Goal: Information Seeking & Learning: Check status

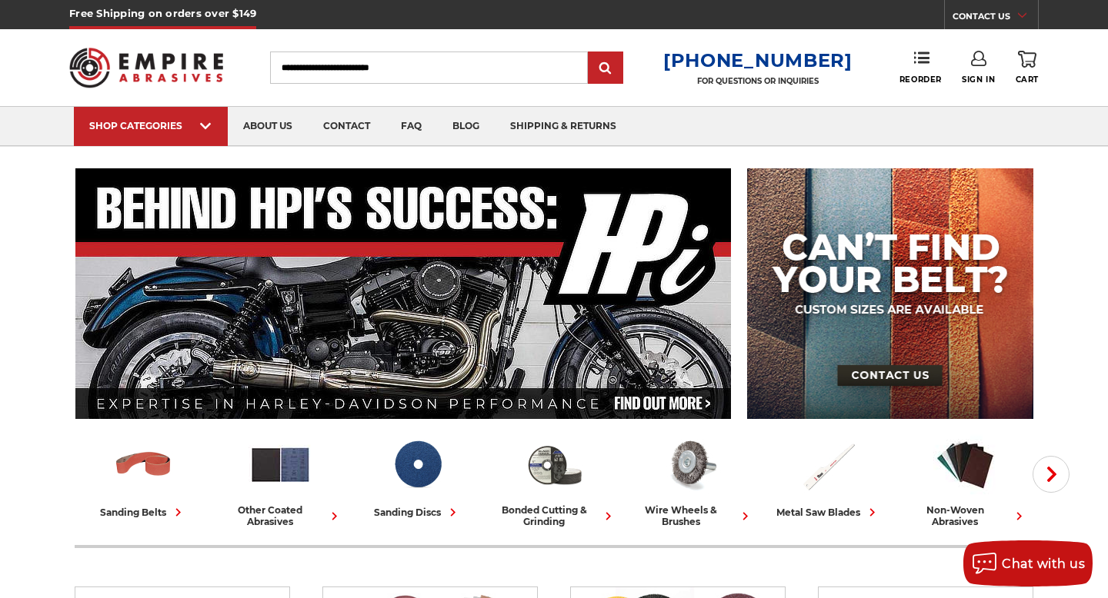
type input "**********"
click at [975, 67] on link "Sign In" at bounding box center [977, 68] width 33 height 34
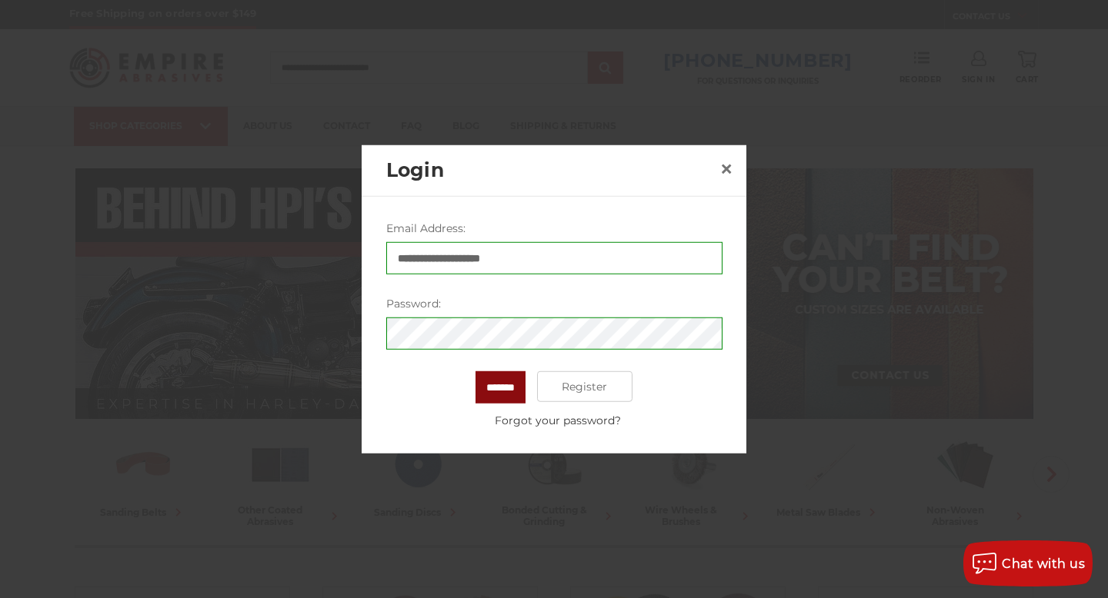
click at [508, 384] on input "*******" at bounding box center [500, 387] width 50 height 32
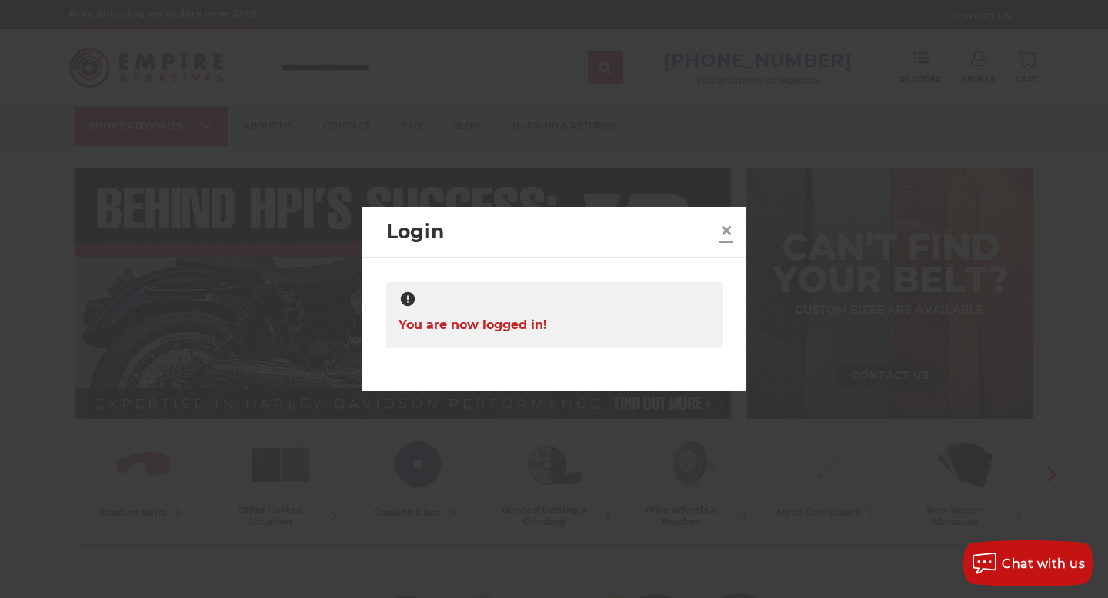
click at [728, 225] on span "×" at bounding box center [726, 230] width 14 height 30
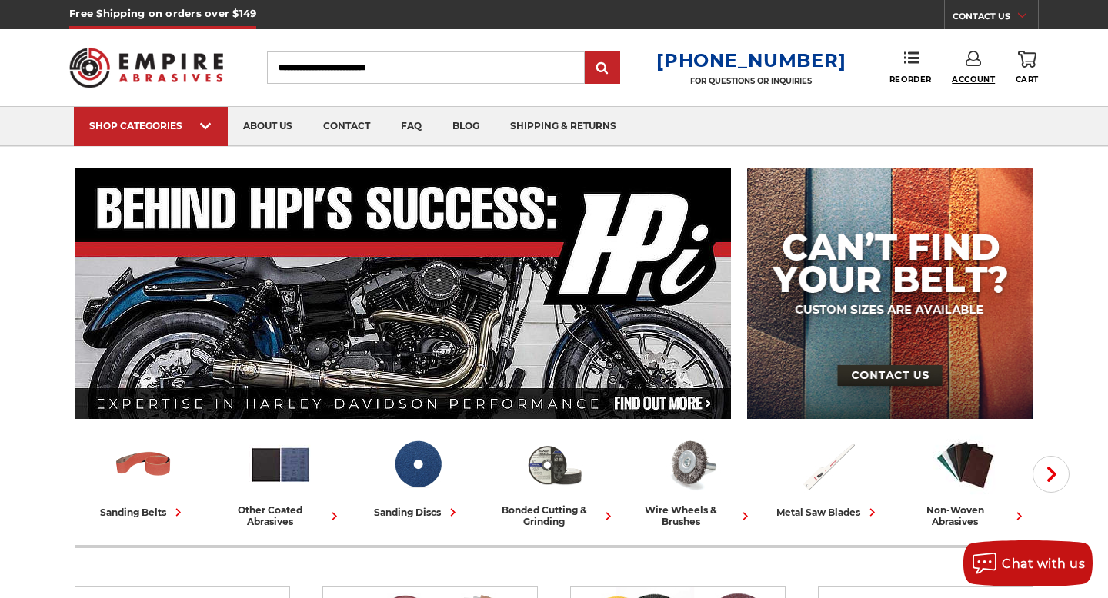
click at [970, 79] on span "Account" at bounding box center [972, 80] width 43 height 10
click at [970, 94] on link "Account" at bounding box center [973, 99] width 110 height 29
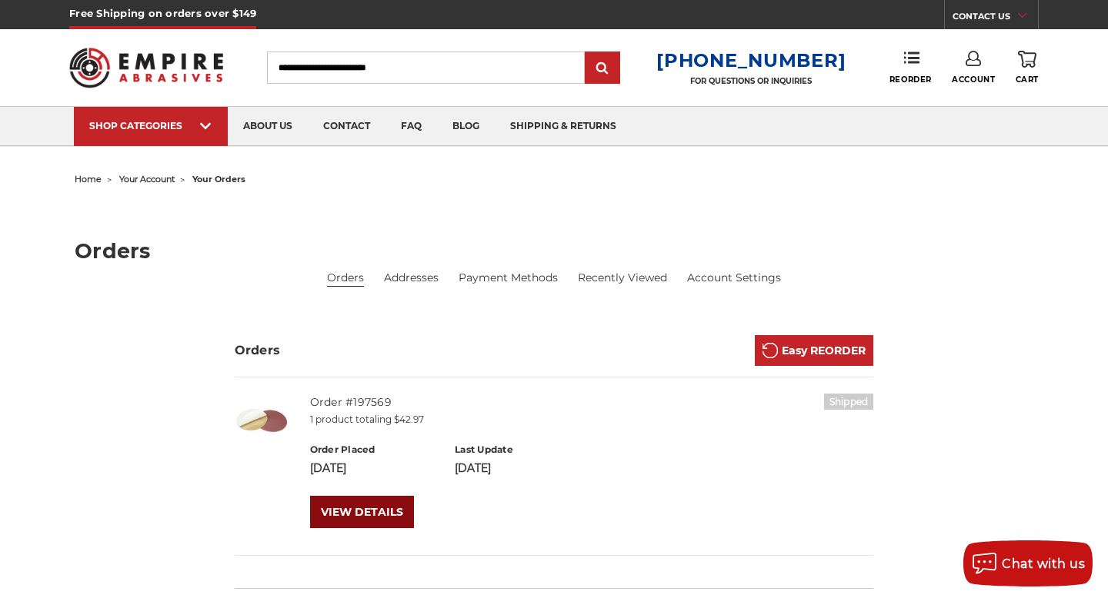
click at [348, 507] on link "VIEW DETAILS" at bounding box center [362, 512] width 104 height 32
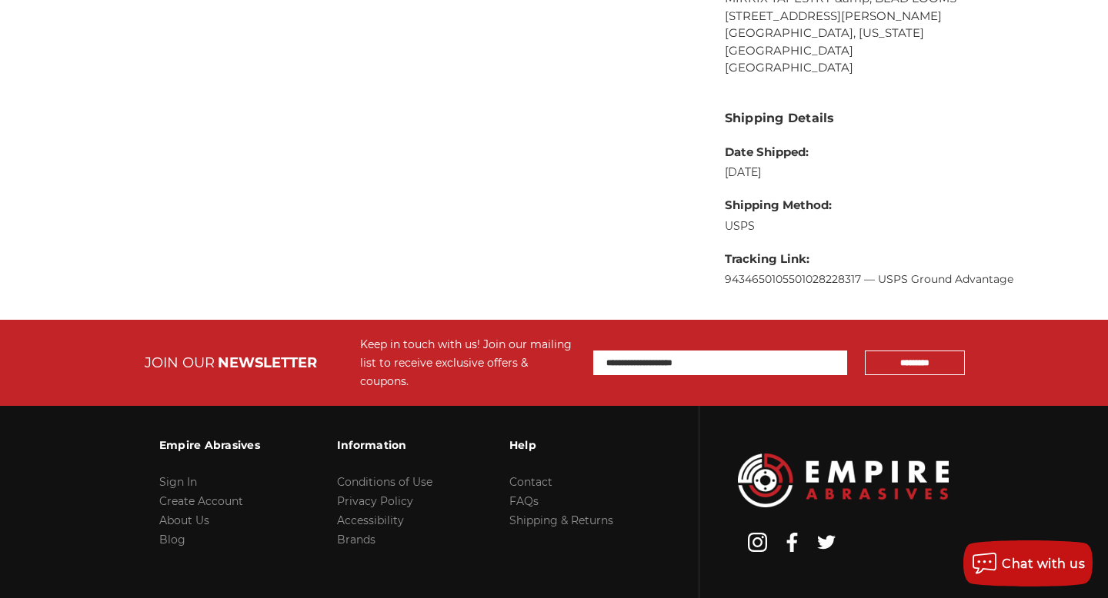
scroll to position [1050, 0]
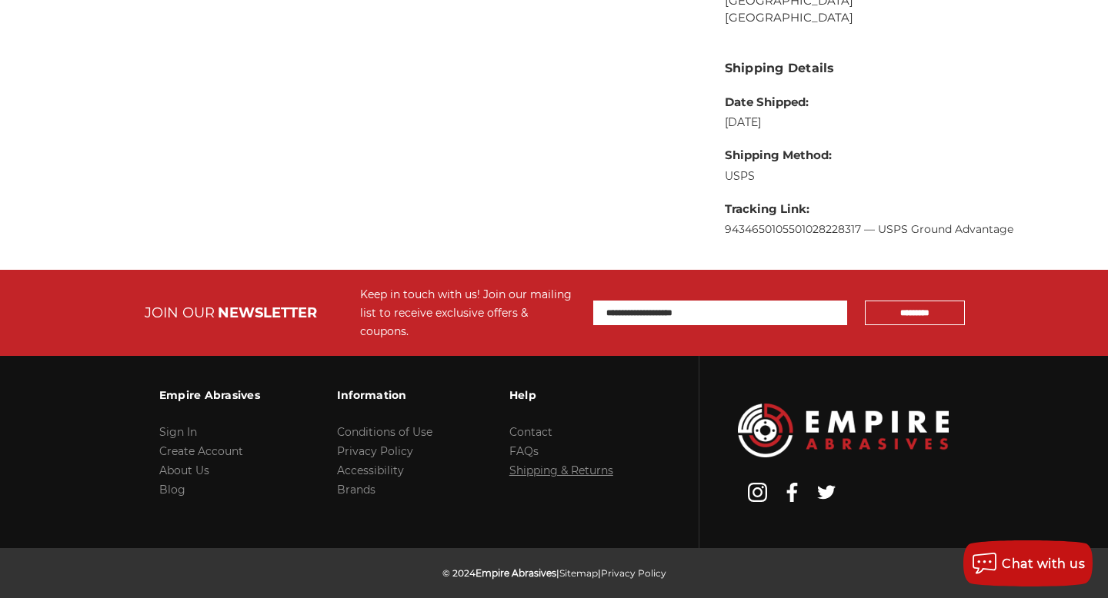
click at [535, 464] on link "Shipping & Returns" at bounding box center [561, 471] width 104 height 14
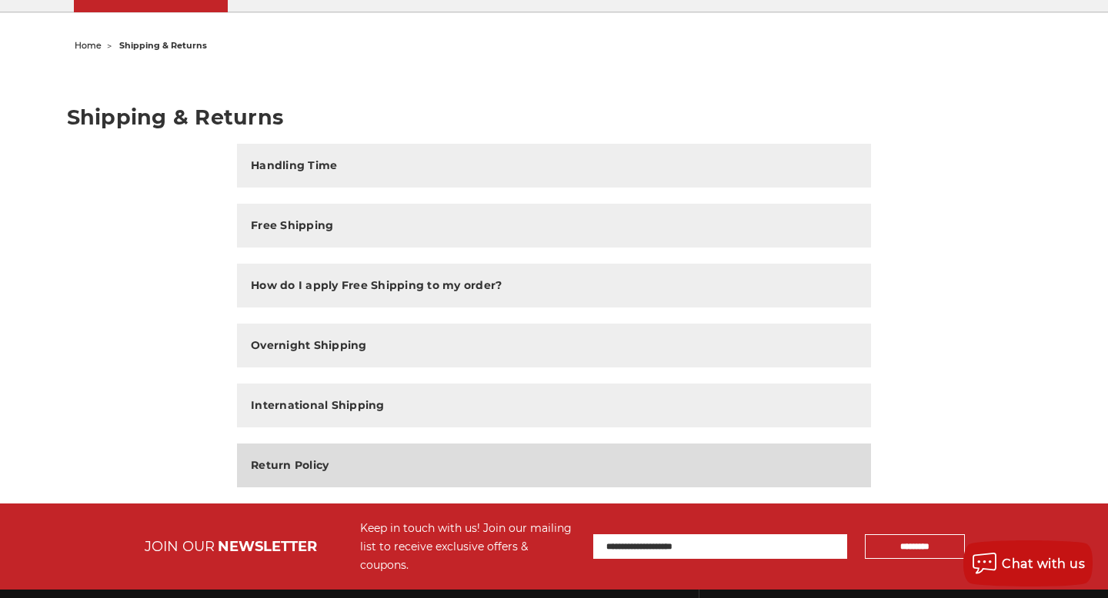
scroll to position [140, 0]
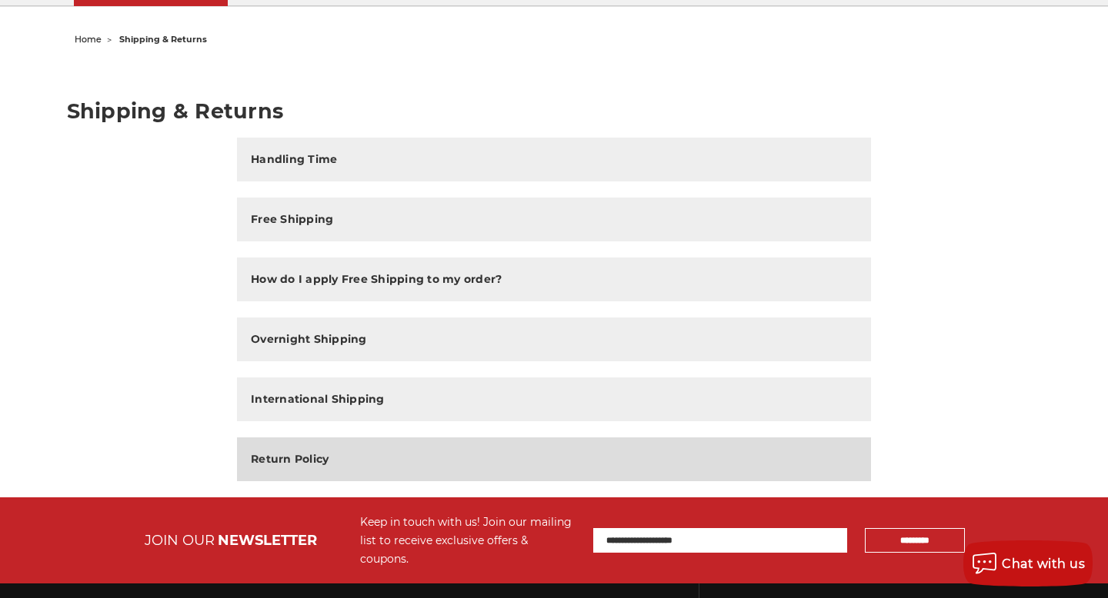
click at [272, 458] on h2 "Return Policy" at bounding box center [290, 459] width 78 height 16
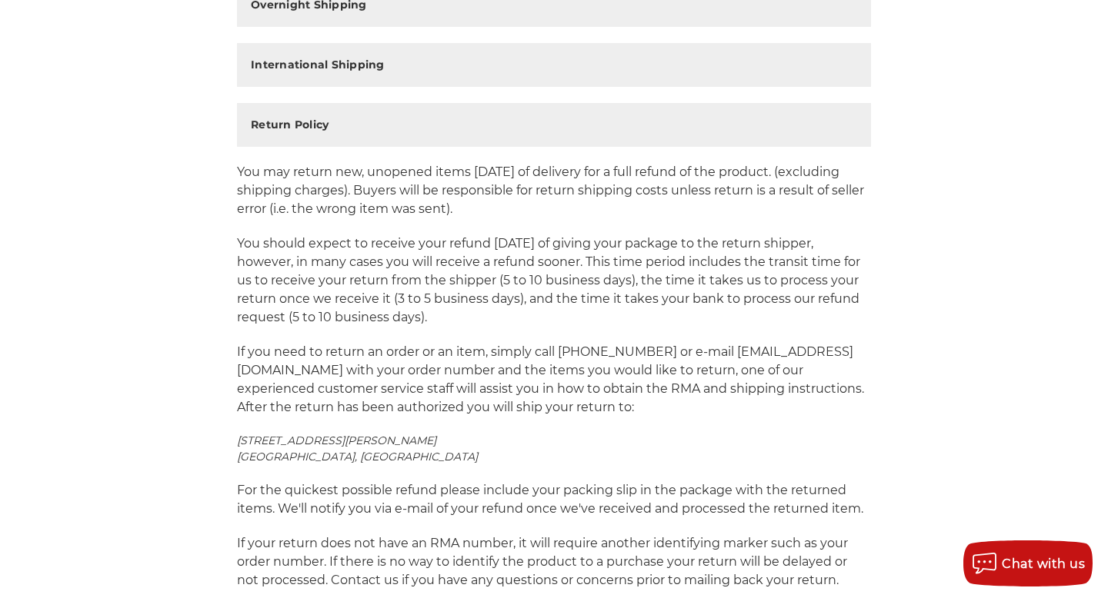
scroll to position [478, 0]
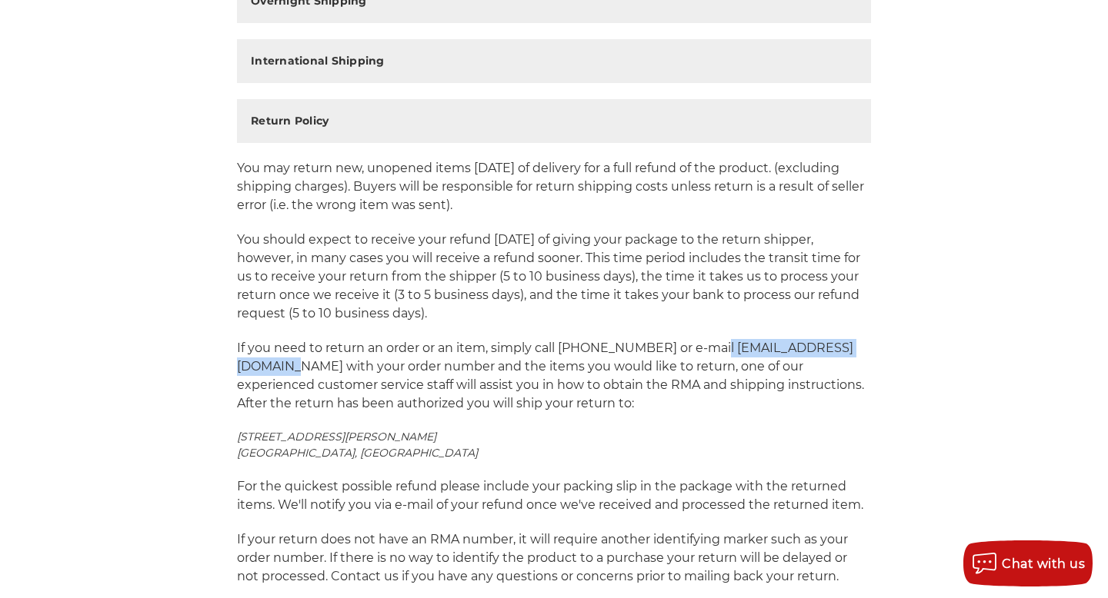
drag, startPoint x: 412, startPoint y: 368, endPoint x: 229, endPoint y: 373, distance: 183.1
click at [229, 372] on div "Handling Time All of our products are shipped from our distribution center loca…" at bounding box center [554, 219] width 650 height 840
copy p "sales@empireabrasives.com"
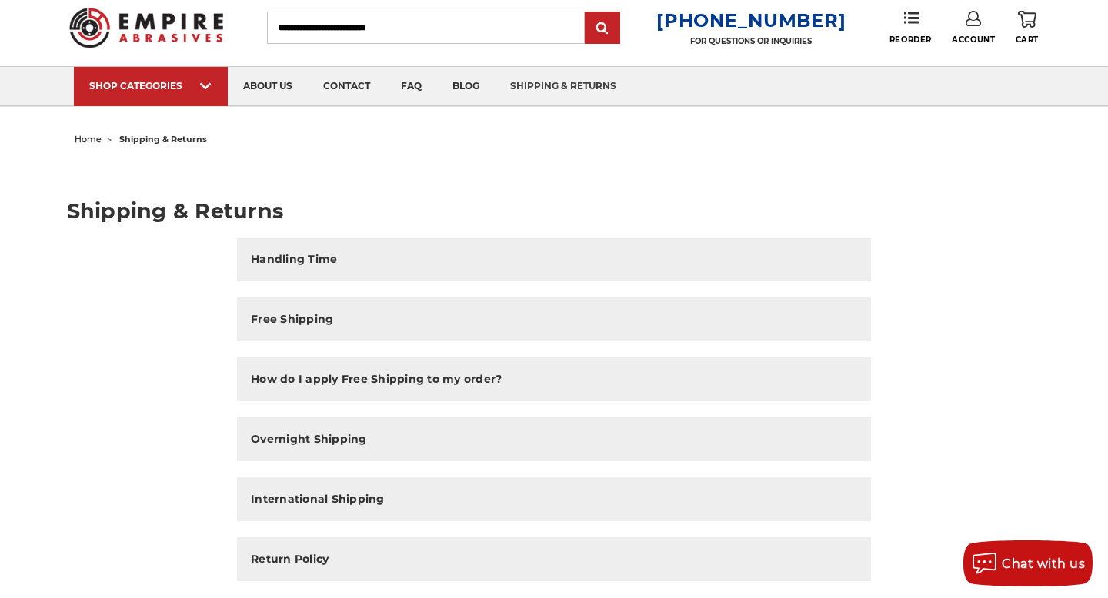
scroll to position [0, 0]
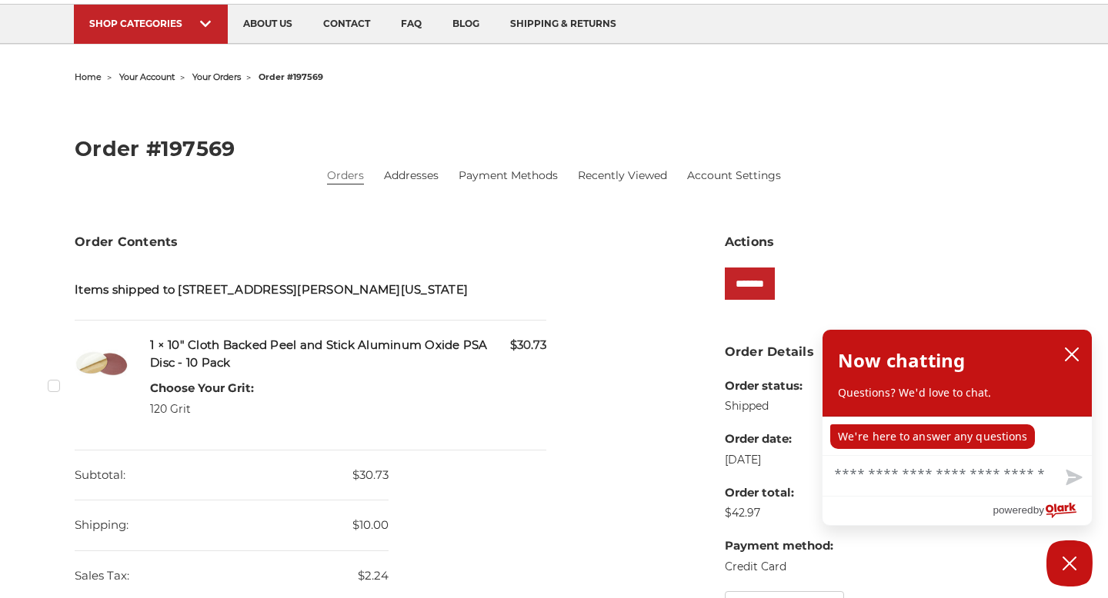
scroll to position [105, 0]
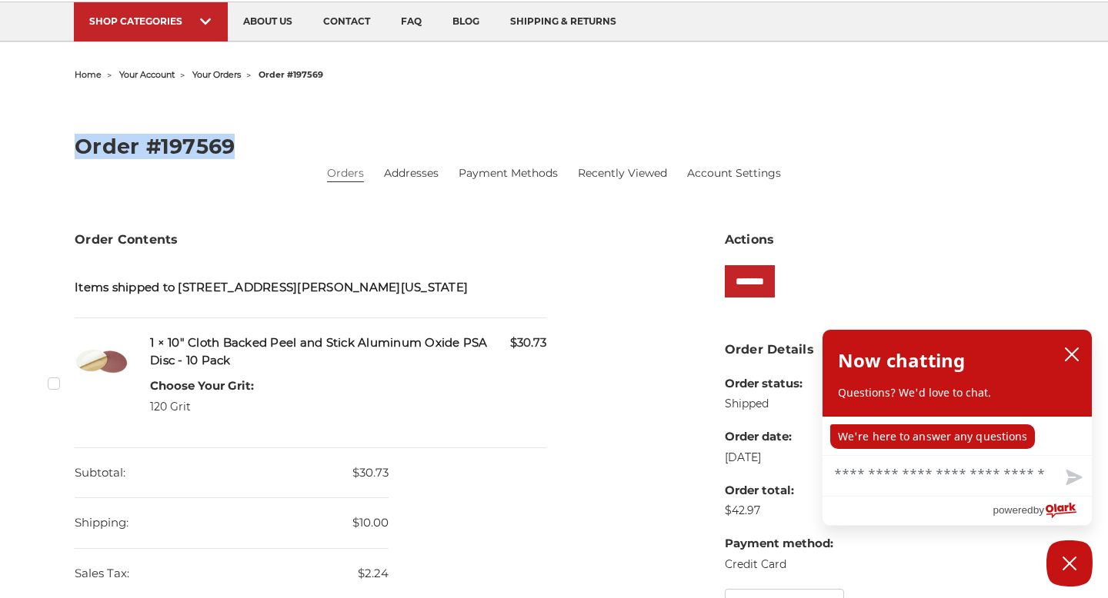
drag, startPoint x: 248, startPoint y: 138, endPoint x: 64, endPoint y: 135, distance: 184.6
copy h2 "Order #197569"
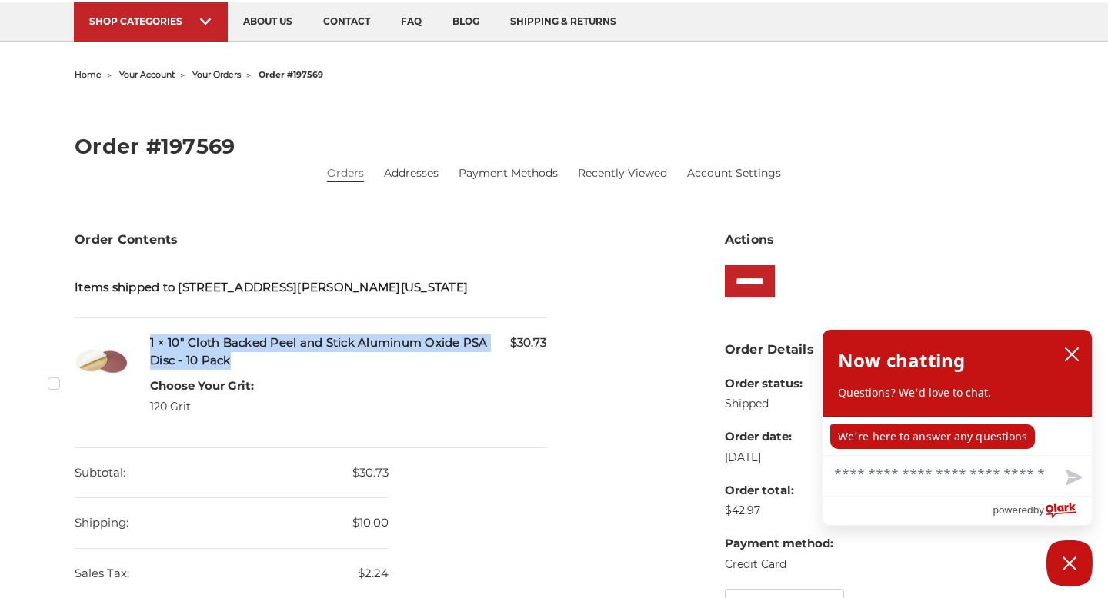
drag, startPoint x: 245, startPoint y: 382, endPoint x: 150, endPoint y: 351, distance: 100.5
click at [151, 351] on li "Checkbox 536992 label $30.73 1 × 10" Cloth Backed Peel and Stick Aluminum Oxide…" at bounding box center [310, 382] width 471 height 129
copy div "Checkbox 536992 label $30.73 1 × 10" Cloth Backed Peel and Stick Aluminum Oxide…"
click at [338, 282] on h5 "Items shipped to 185 E WALNUT ST 131B, Sturgeon Bay, Wisconsin, 54235, United S…" at bounding box center [310, 288] width 471 height 18
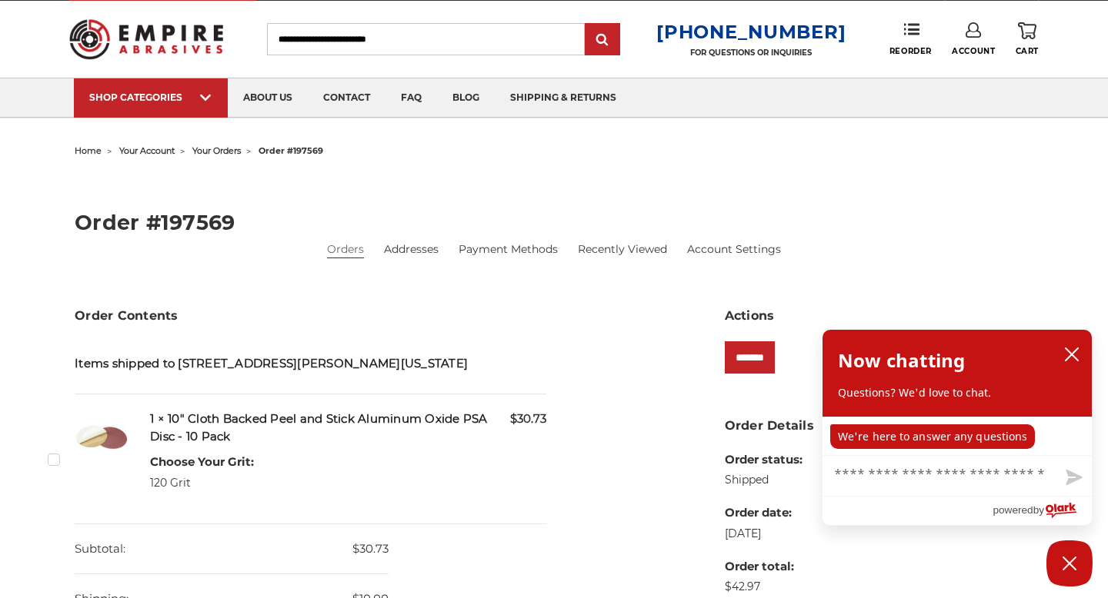
scroll to position [0, 0]
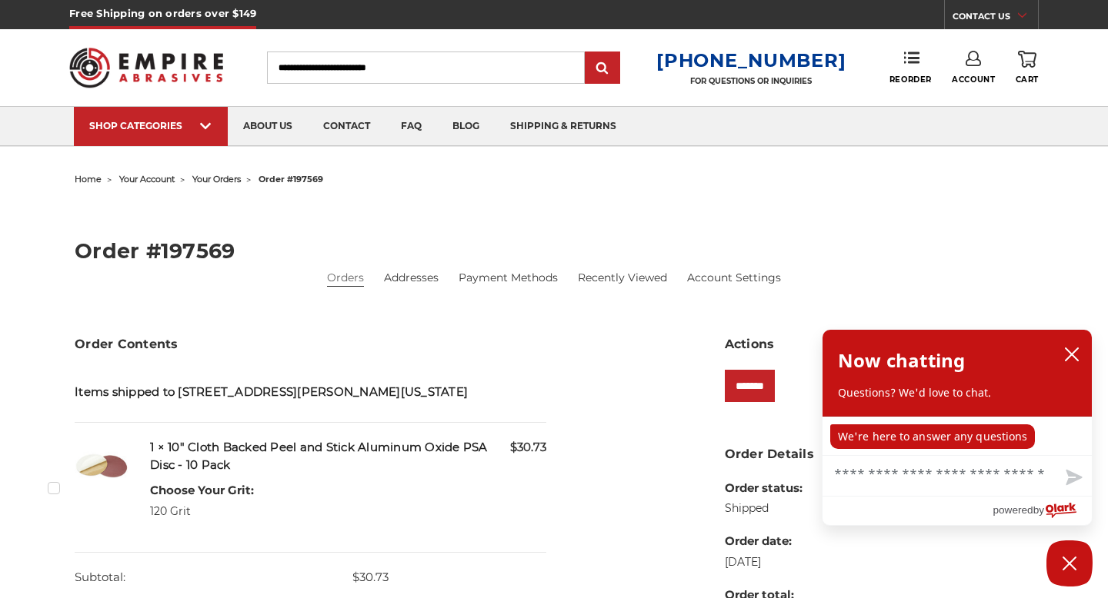
click at [431, 63] on input "Search" at bounding box center [426, 68] width 318 height 32
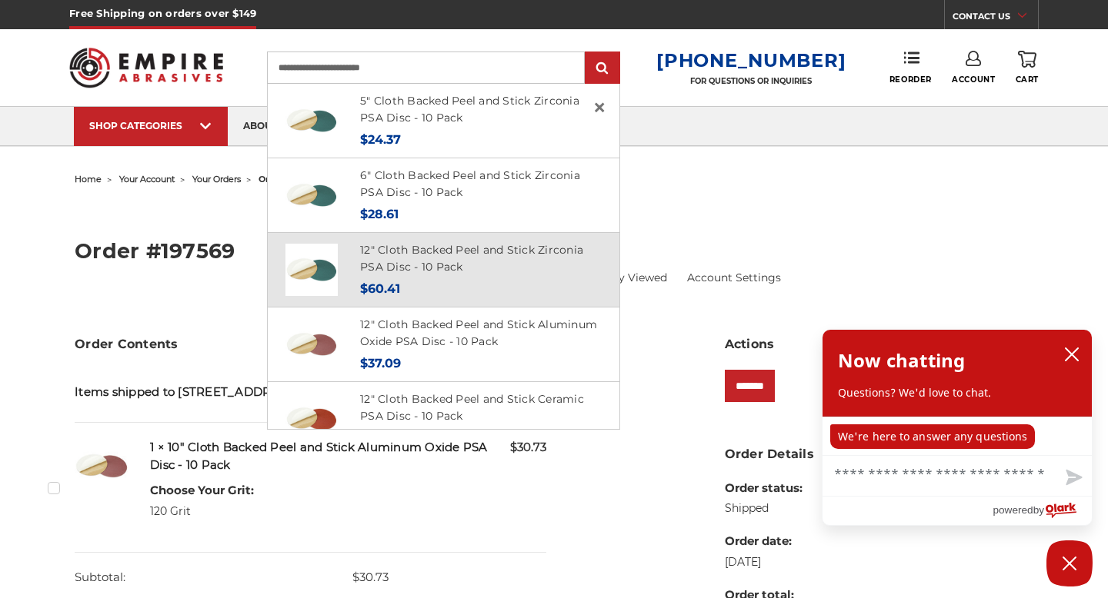
type input "**********"
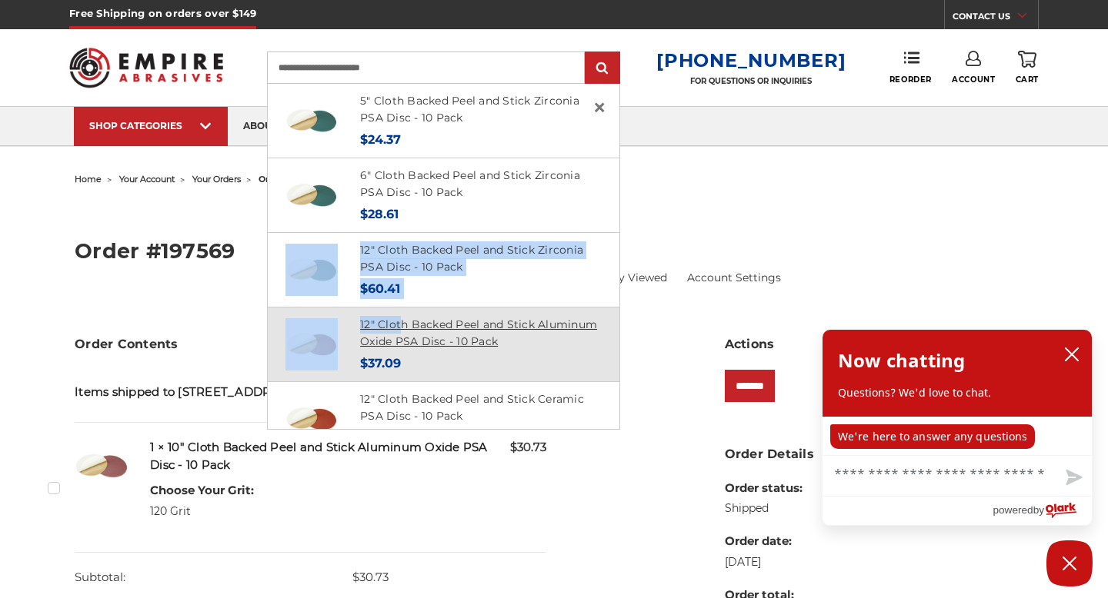
drag, startPoint x: 418, startPoint y: 305, endPoint x: 416, endPoint y: 325, distance: 20.1
click at [416, 325] on ul "5" Cloth Backed Peel and Stick Zirconia PSA Disc - 10 Pack MSRP: Was: Now: $24.…" at bounding box center [443, 531] width 351 height 895
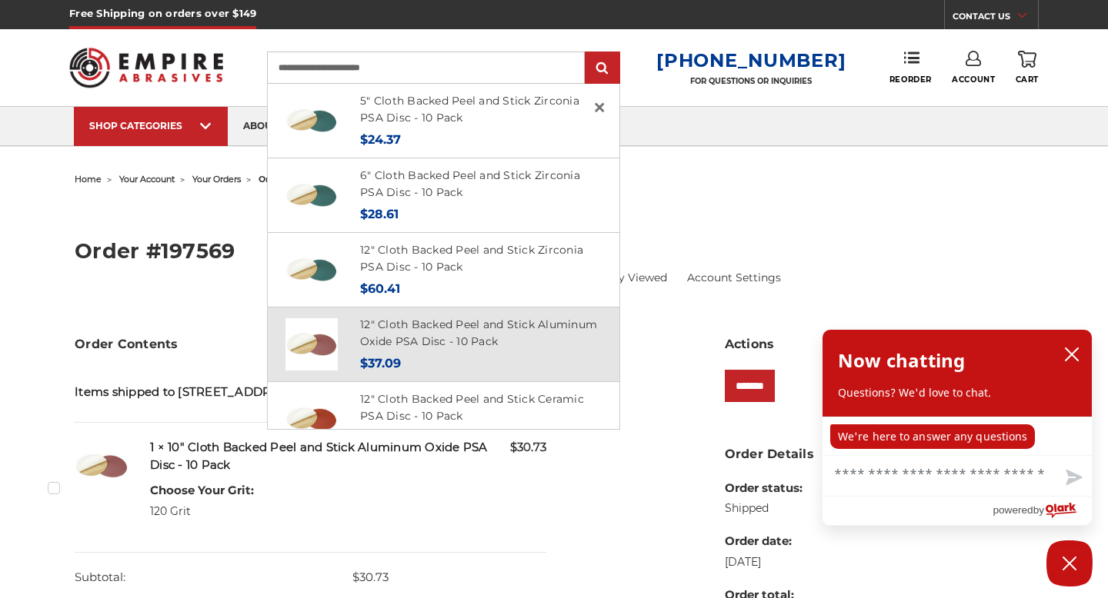
click at [543, 341] on h4 "12" Cloth Backed Peel and Stick Aluminum Oxide PSA Disc - 10 Pack" at bounding box center [481, 333] width 242 height 35
click at [431, 322] on link "12" Cloth Backed Peel and Stick Aluminum Oxide PSA Disc - 10 Pack" at bounding box center [478, 334] width 237 height 32
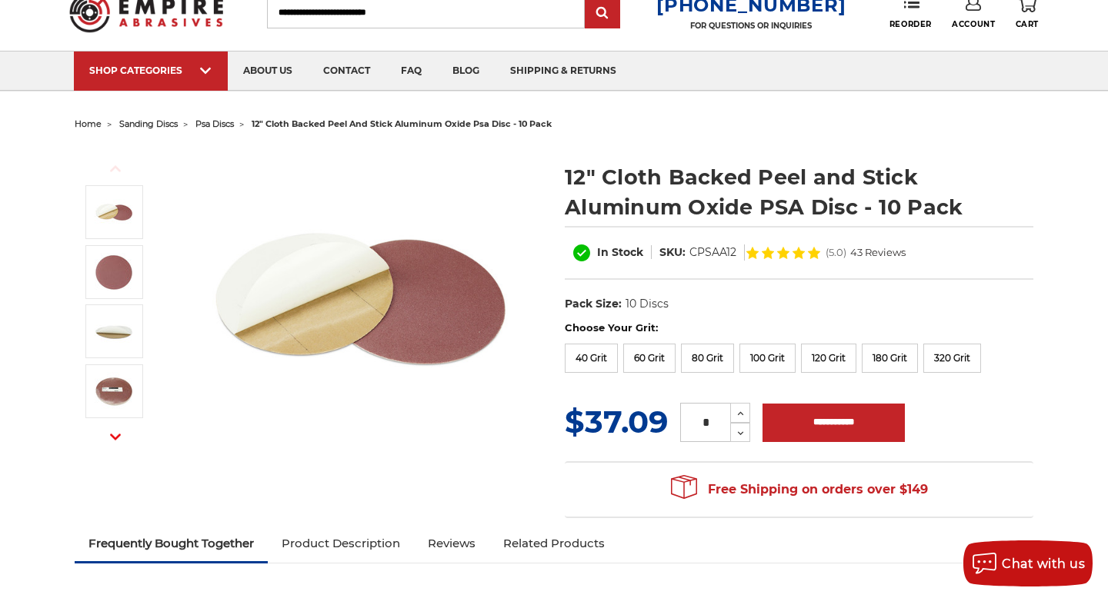
scroll to position [71, 0]
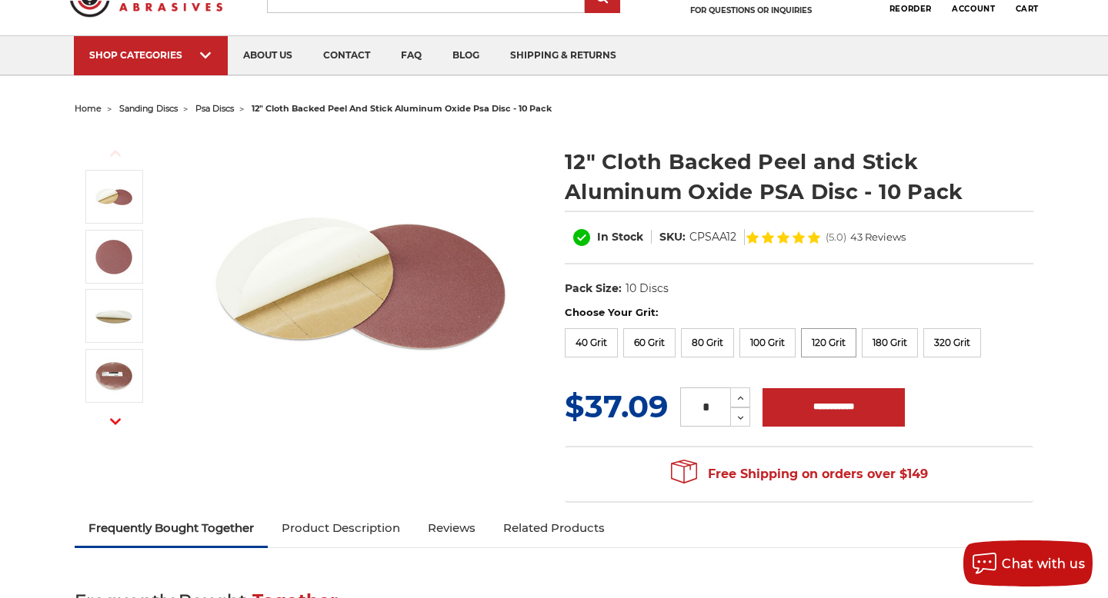
click at [836, 348] on label "120 Grit" at bounding box center [828, 342] width 55 height 29
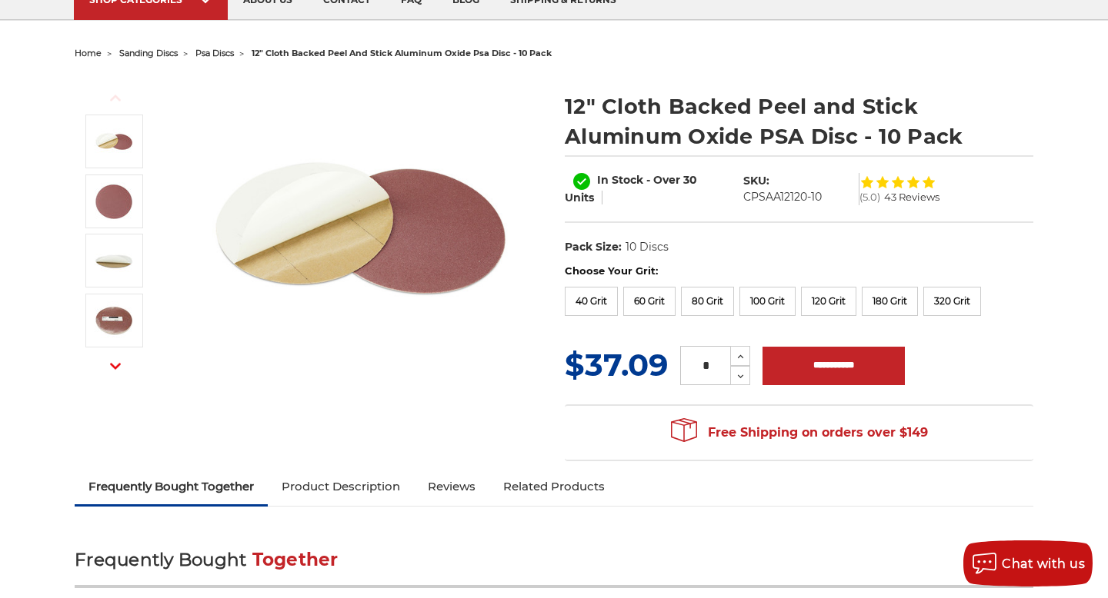
scroll to position [0, 0]
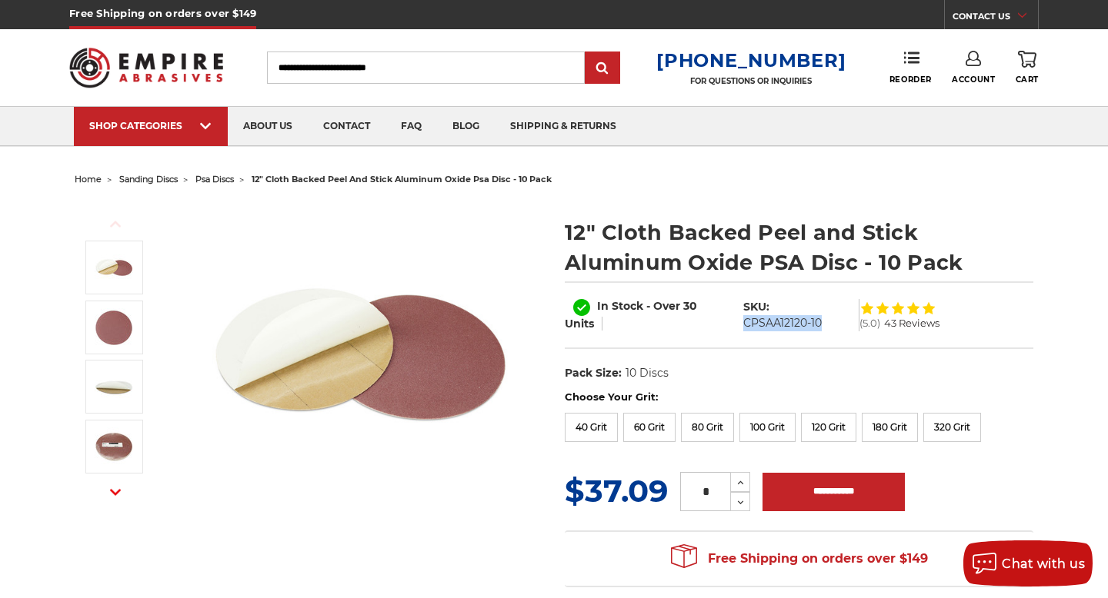
drag, startPoint x: 831, startPoint y: 320, endPoint x: 745, endPoint y: 318, distance: 86.9
click at [745, 318] on dl "SKU: CPSAA12120-10" at bounding box center [796, 315] width 123 height 32
copy dd "CPSAA12120-10"
click at [531, 245] on div "Previous Next" at bounding box center [309, 356] width 468 height 308
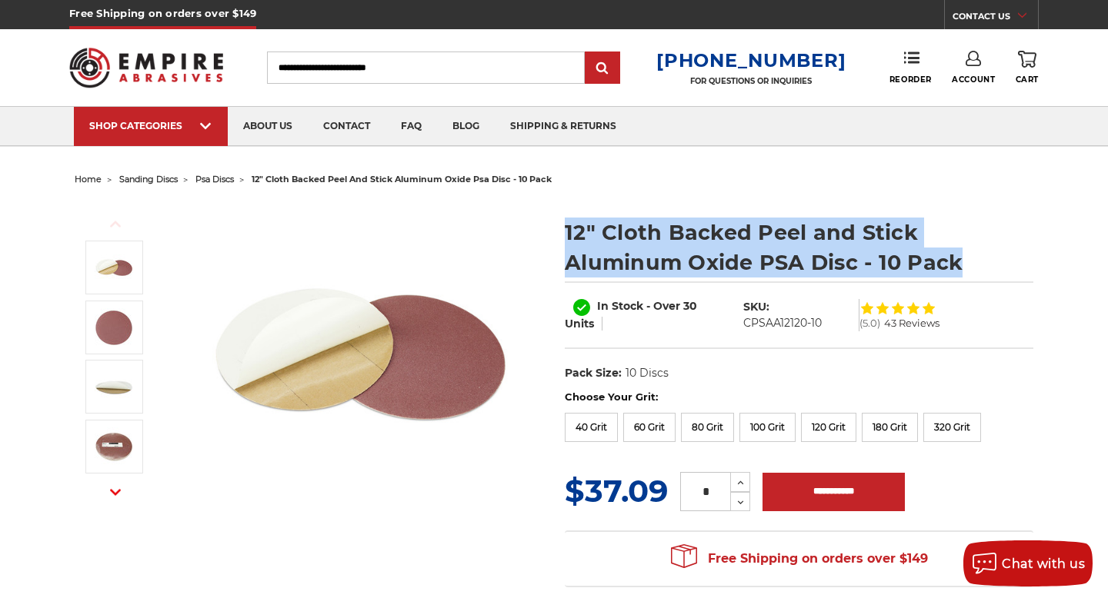
drag, startPoint x: 560, startPoint y: 226, endPoint x: 968, endPoint y: 259, distance: 409.0
click at [968, 262] on section "12" Cloth Backed Peel and Stick Aluminum Oxide PSA Disc - 10 Pack In Stock - Ov…" at bounding box center [799, 296] width 490 height 188
copy h1 "12" Cloth Backed Peel and Stick Aluminum Oxide PSA Disc - 10 Pack"
